Goal: Information Seeking & Learning: Stay updated

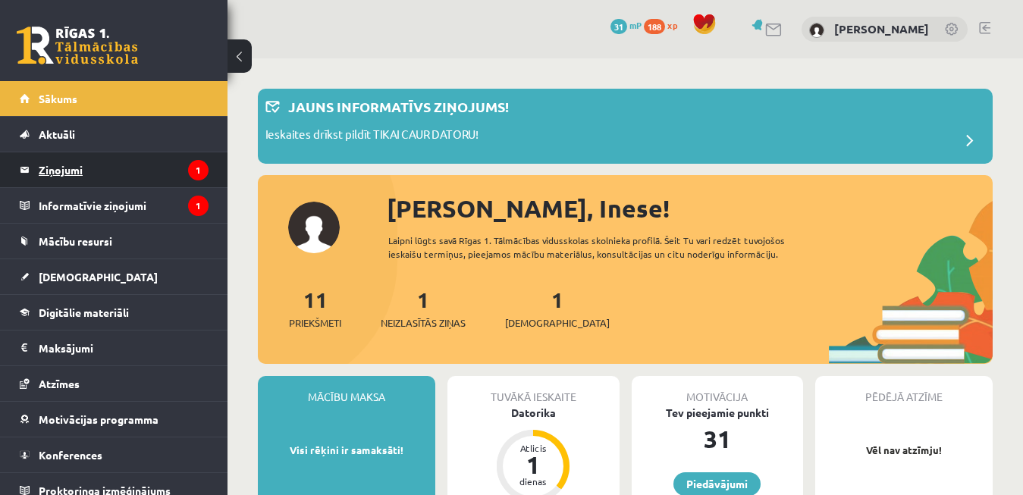
click at [82, 175] on legend "Ziņojumi 1" at bounding box center [124, 169] width 170 height 35
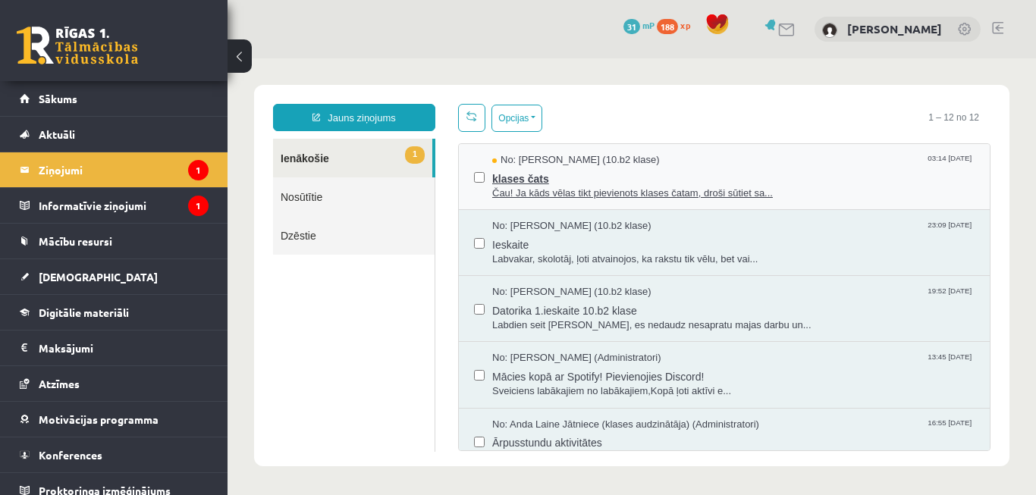
click at [585, 172] on span "klases čats" at bounding box center [733, 177] width 482 height 19
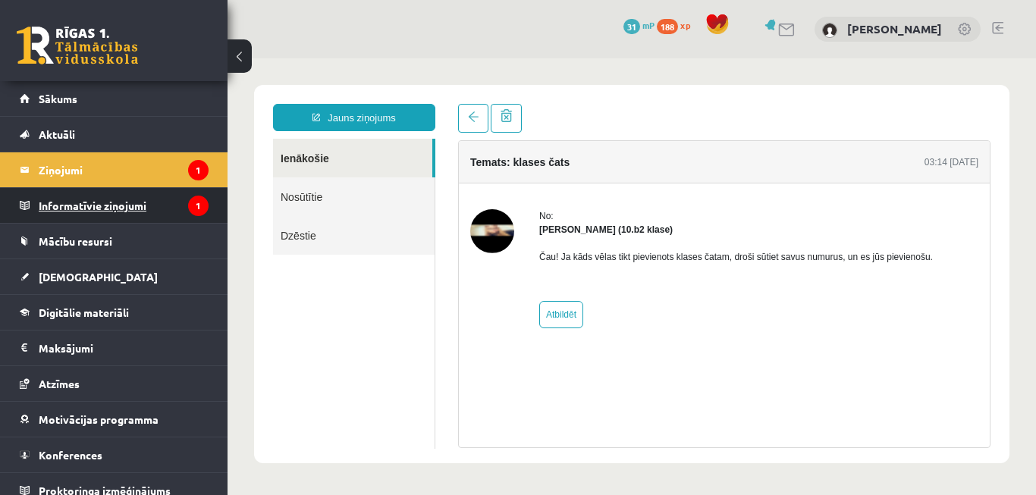
click at [112, 211] on legend "Informatīvie ziņojumi 1" at bounding box center [124, 205] width 170 height 35
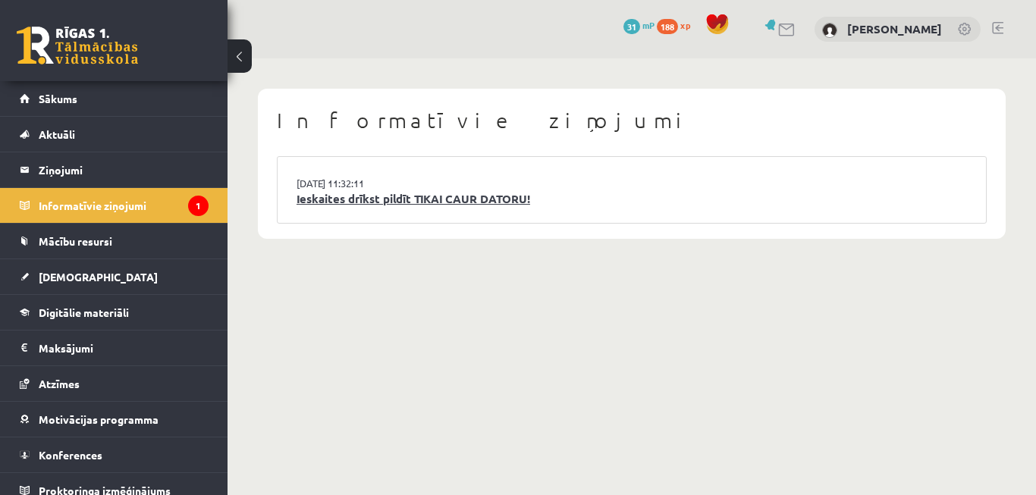
click at [363, 200] on link "Ieskaites drīkst pildīt TIKAI CAUR DATORU!" at bounding box center [631, 198] width 670 height 17
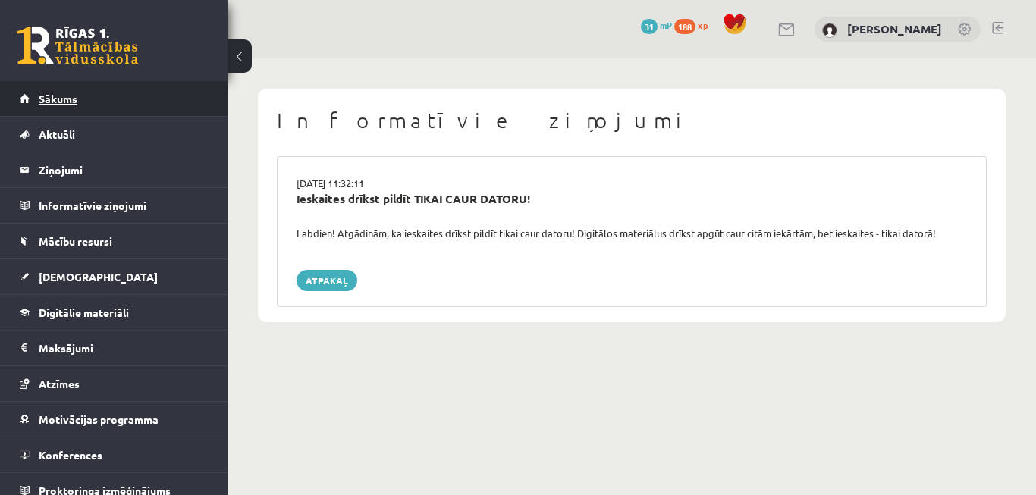
click at [89, 102] on link "Sākums" at bounding box center [114, 98] width 189 height 35
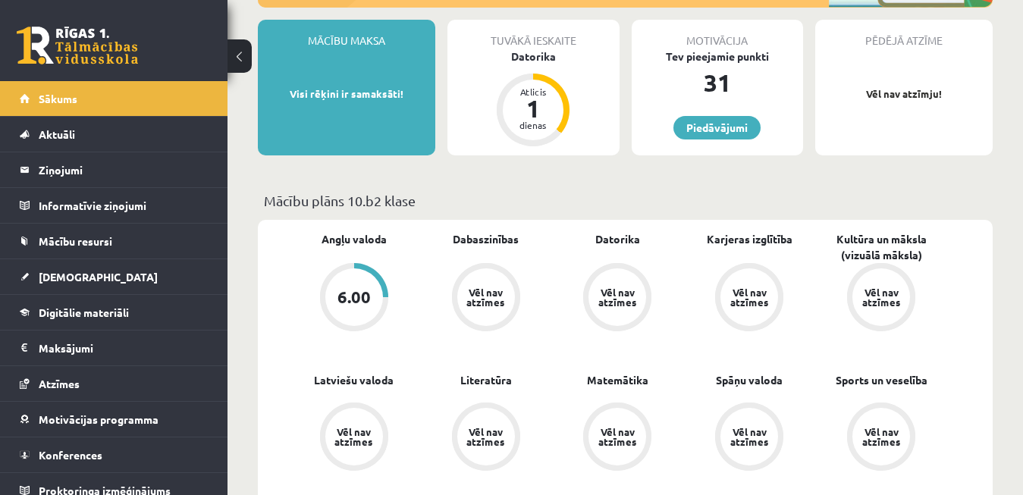
scroll to position [232, 0]
